Goal: Check status: Check status

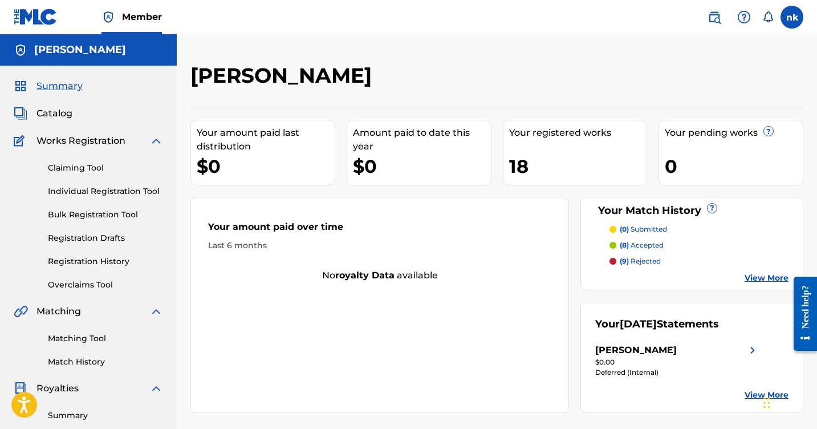
click at [157, 142] on img at bounding box center [156, 141] width 14 height 14
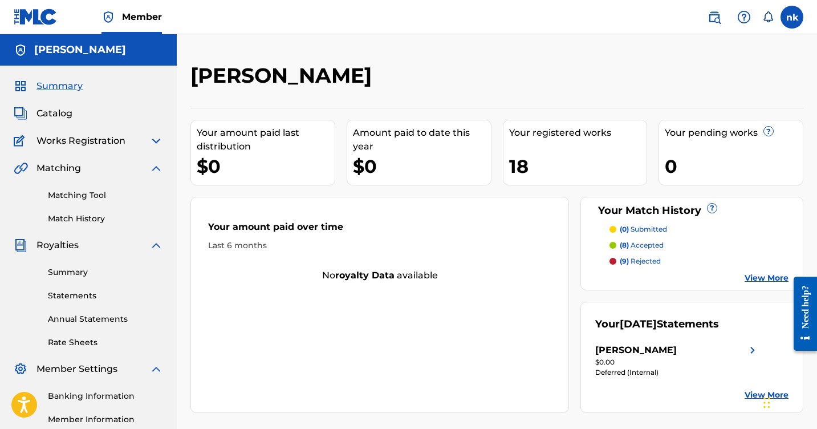
click at [66, 295] on link "Statements" at bounding box center [105, 296] width 115 height 12
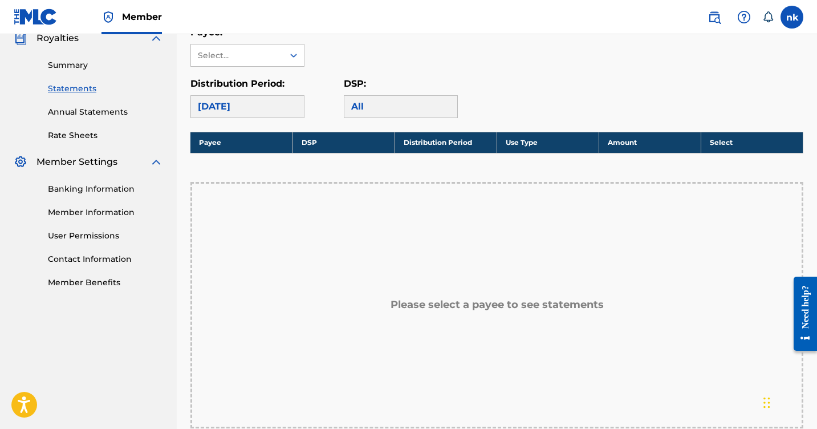
scroll to position [216, 0]
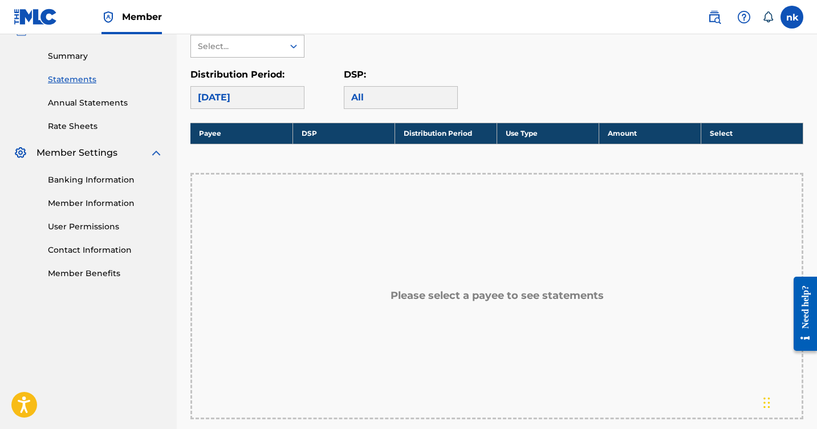
click at [297, 54] on div at bounding box center [293, 46] width 21 height 21
click at [287, 72] on div "[PERSON_NAME]" at bounding box center [247, 72] width 113 height 28
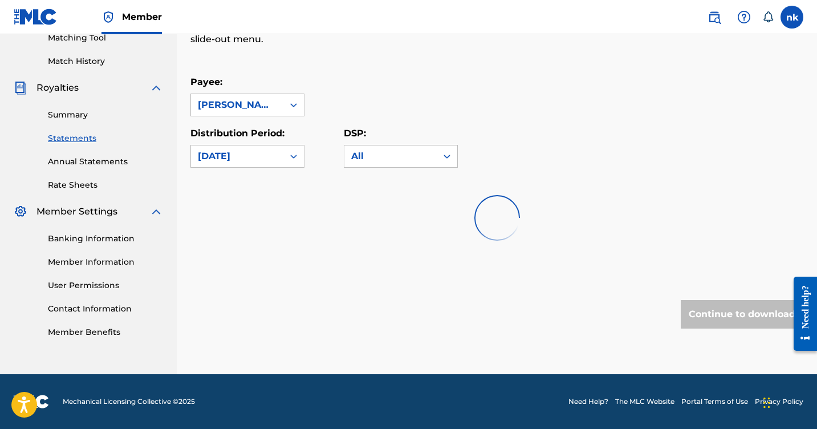
scroll to position [157, 0]
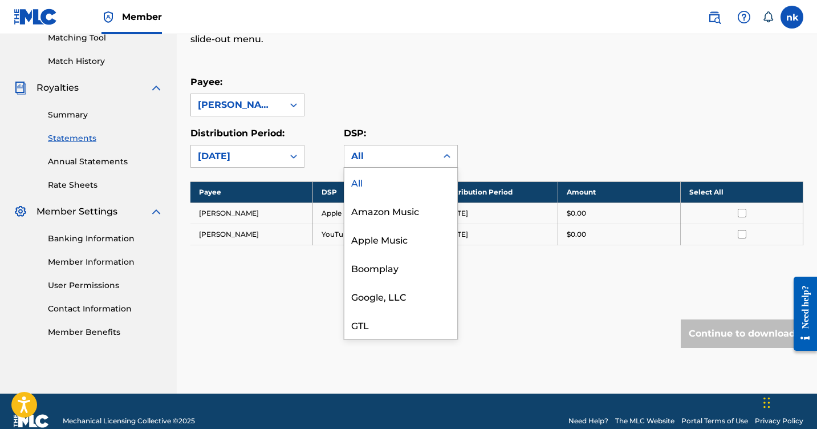
click at [408, 155] on div "All" at bounding box center [390, 156] width 79 height 14
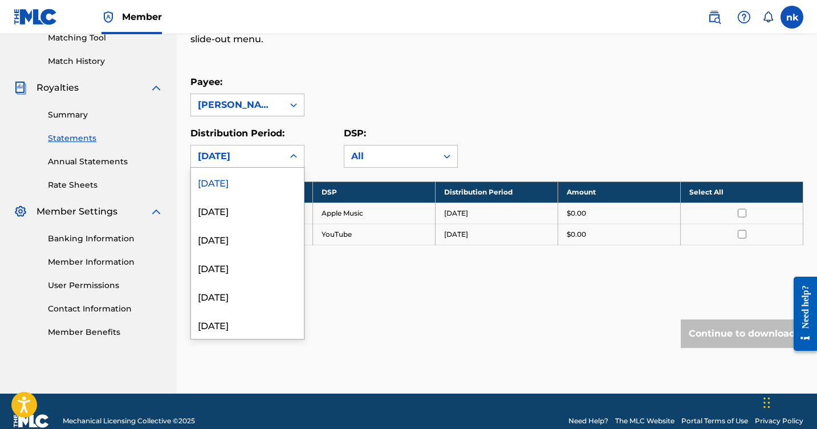
click at [295, 161] on icon at bounding box center [293, 155] width 11 height 11
click at [267, 220] on div "August 2025" at bounding box center [247, 210] width 113 height 28
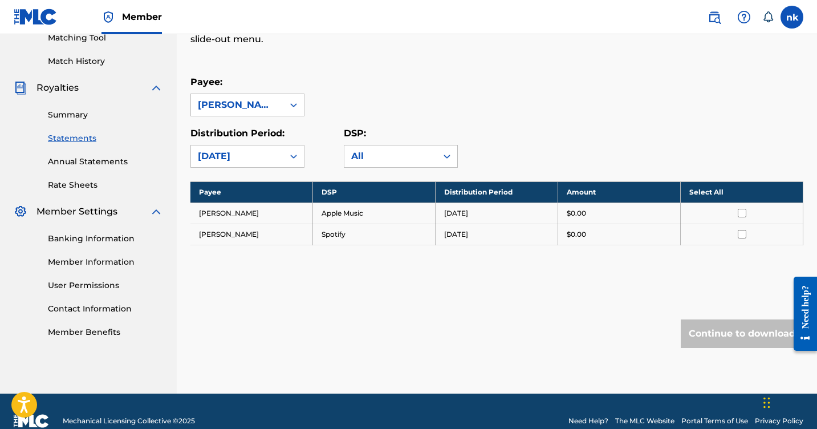
click at [279, 162] on div "August 2025" at bounding box center [237, 156] width 92 height 22
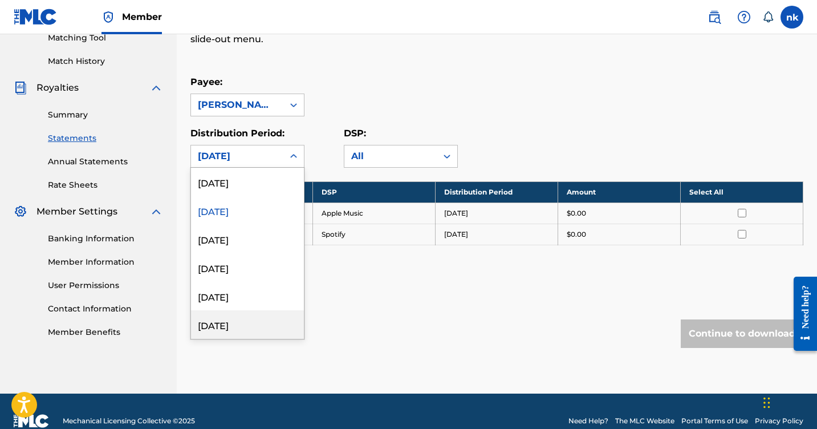
click at [262, 313] on div "April 2025" at bounding box center [247, 324] width 113 height 28
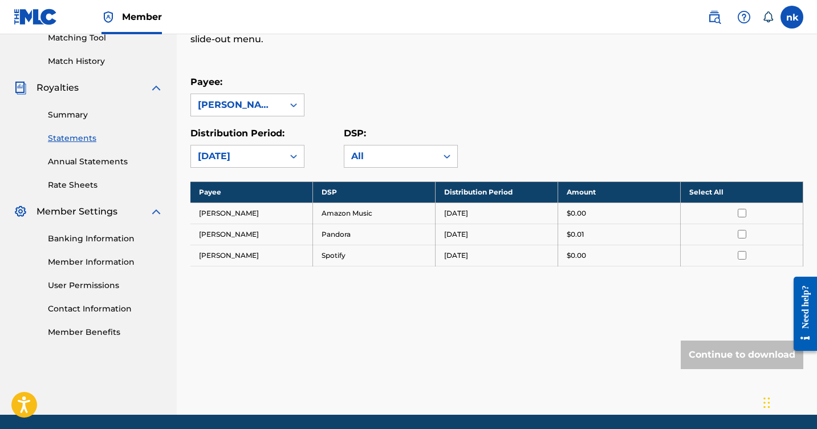
click at [359, 298] on div "Royalty Statements Select your desired payee from the Payee drop-down menu. The…" at bounding box center [496, 159] width 613 height 509
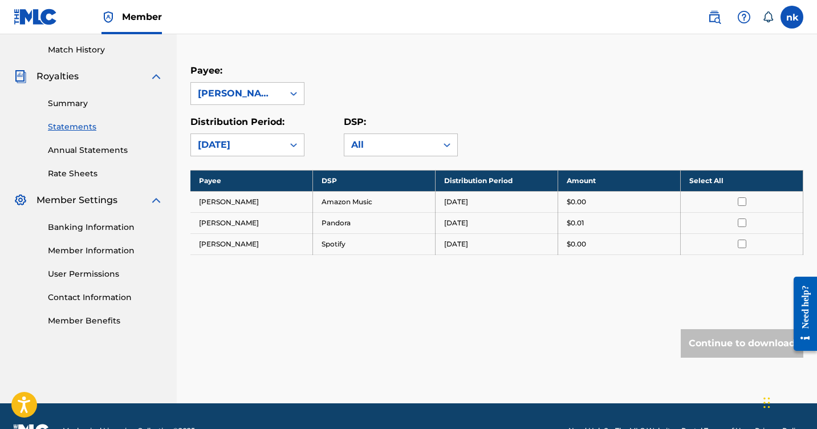
scroll to position [168, 0]
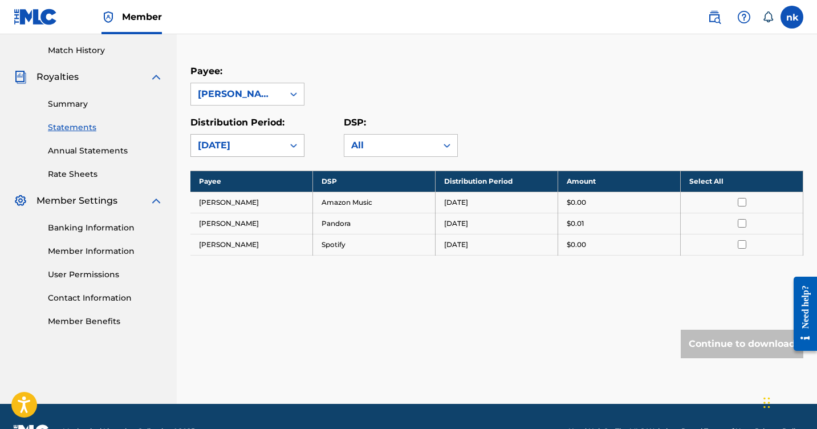
click at [298, 143] on icon at bounding box center [293, 145] width 11 height 11
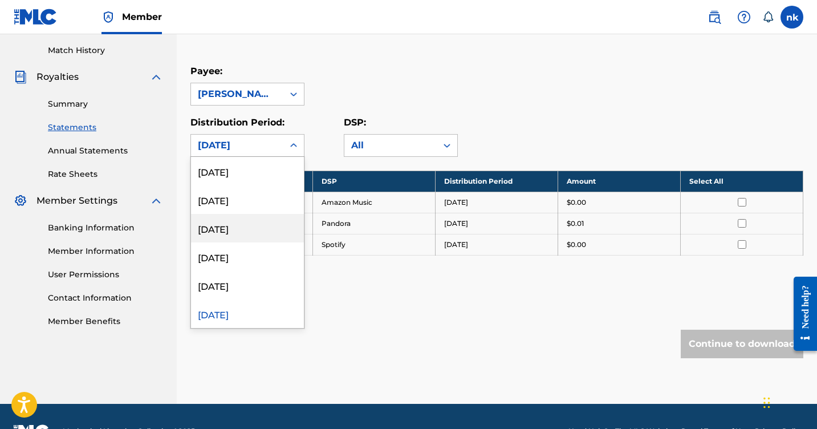
click at [270, 236] on div "July 2025" at bounding box center [247, 228] width 113 height 28
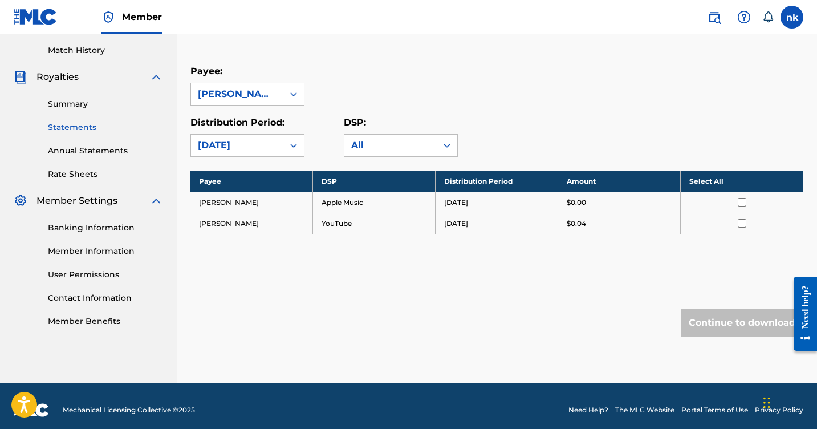
click at [278, 150] on div "July 2025" at bounding box center [237, 146] width 92 height 22
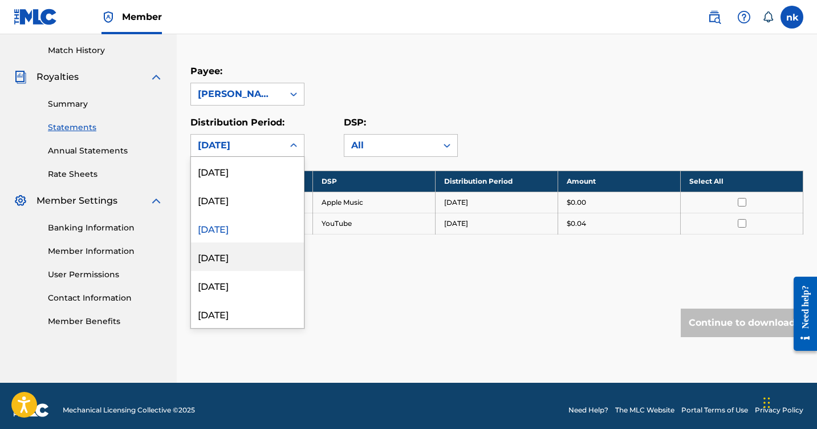
click at [271, 258] on div "June 2025" at bounding box center [247, 256] width 113 height 28
